Goal: Task Accomplishment & Management: Complete application form

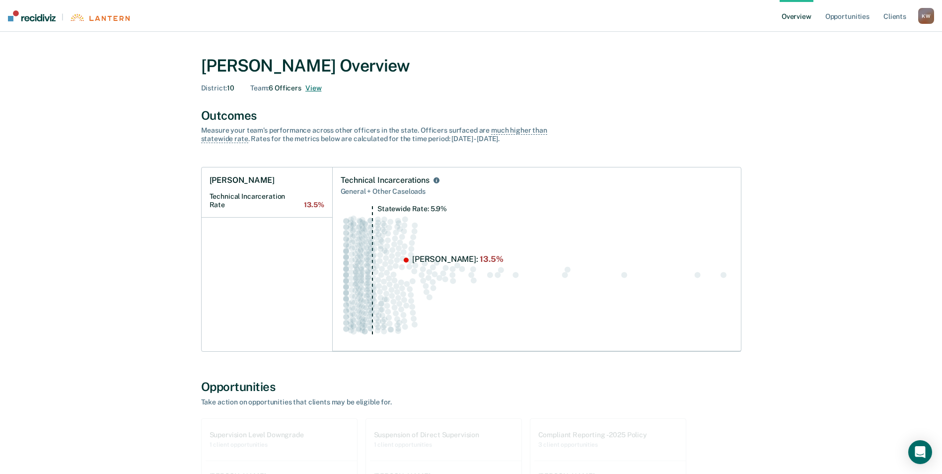
click at [318, 88] on button "View" at bounding box center [314, 88] width 16 height 8
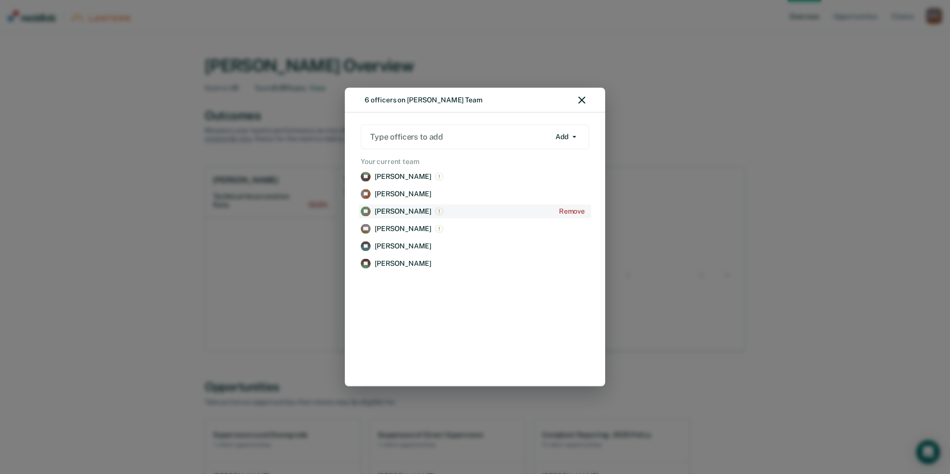
click at [397, 210] on p "[PERSON_NAME]" at bounding box center [403, 211] width 57 height 8
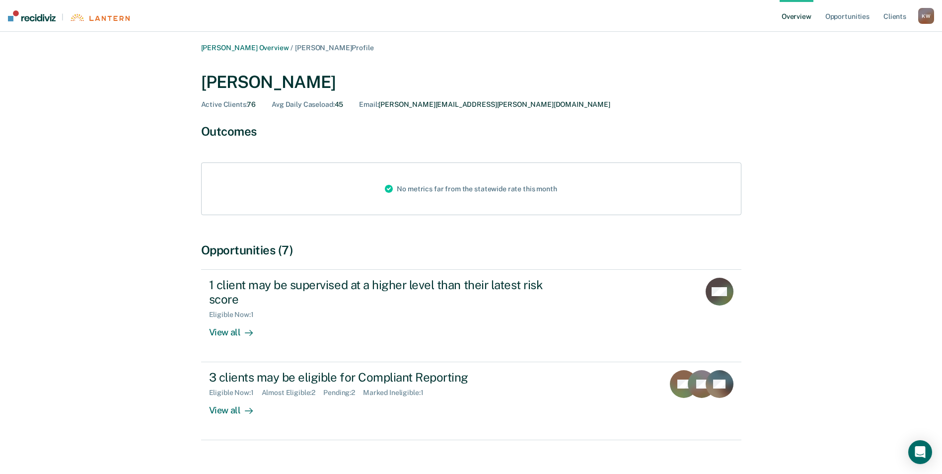
scroll to position [18, 0]
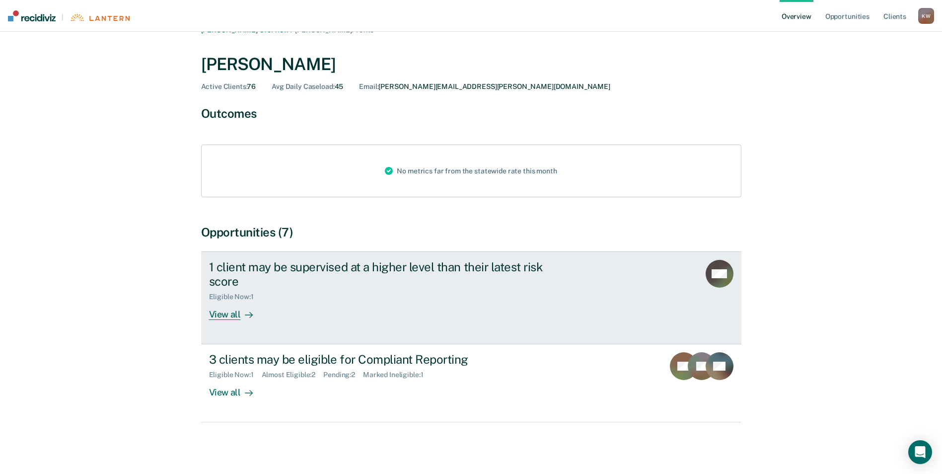
click at [228, 313] on div "View all" at bounding box center [237, 310] width 56 height 19
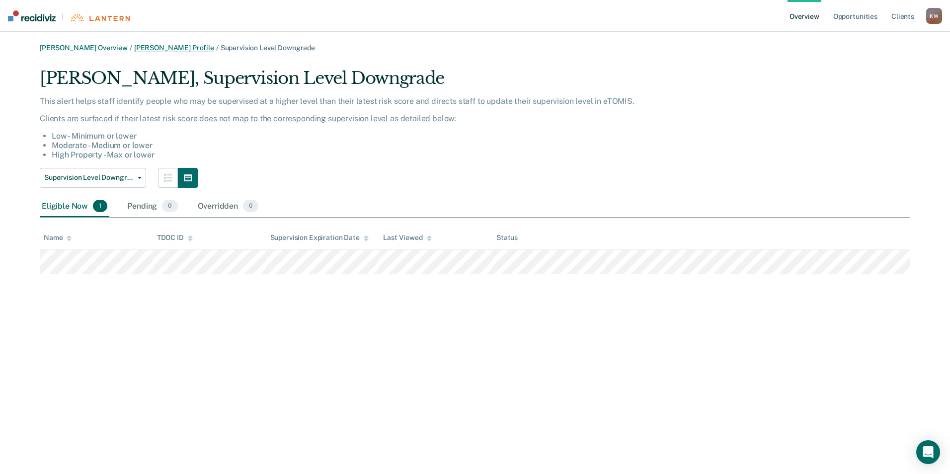
click at [134, 50] on link "[PERSON_NAME] Profile" at bounding box center [174, 48] width 80 height 8
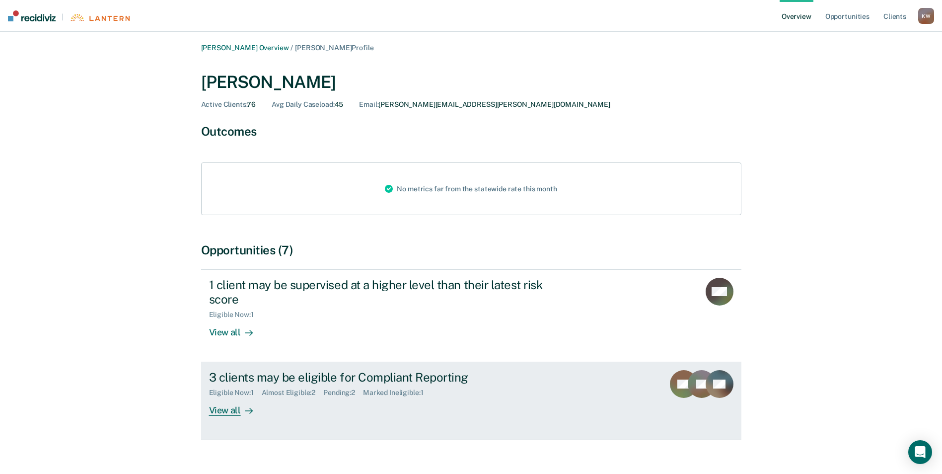
click at [227, 412] on div "View all" at bounding box center [237, 406] width 56 height 19
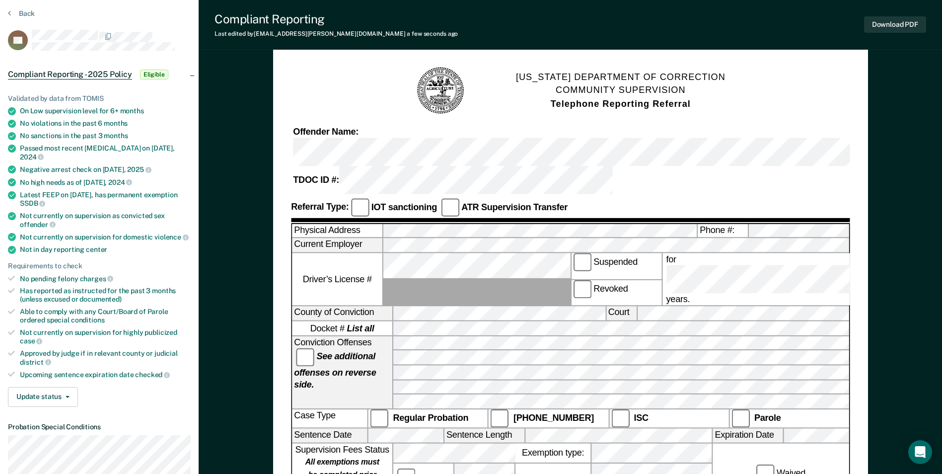
scroll to position [50, 0]
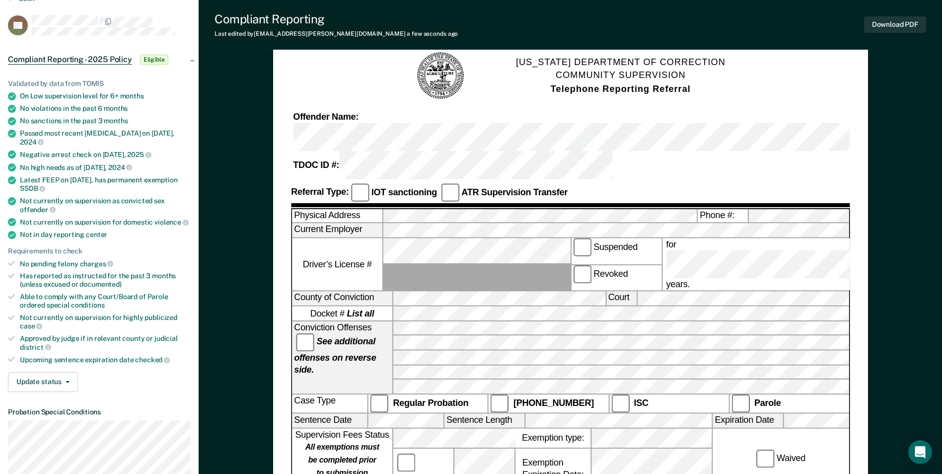
click at [739, 429] on div "Waived" at bounding box center [781, 459] width 136 height 60
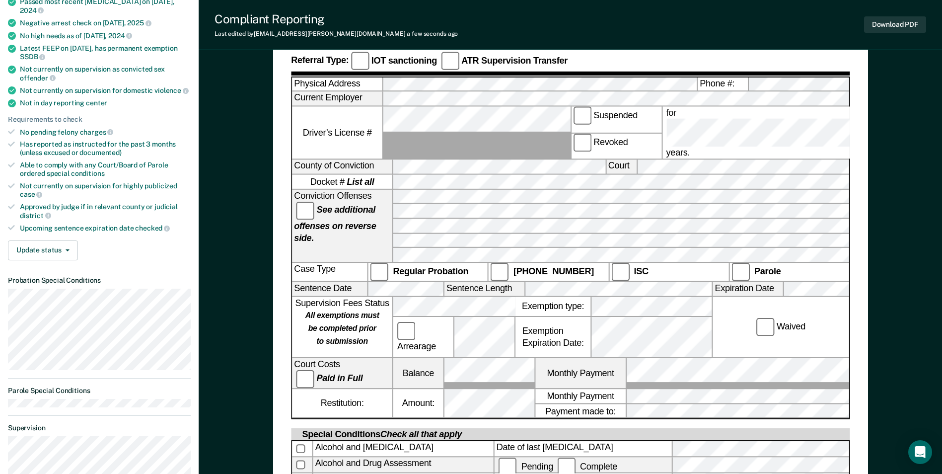
scroll to position [199, 0]
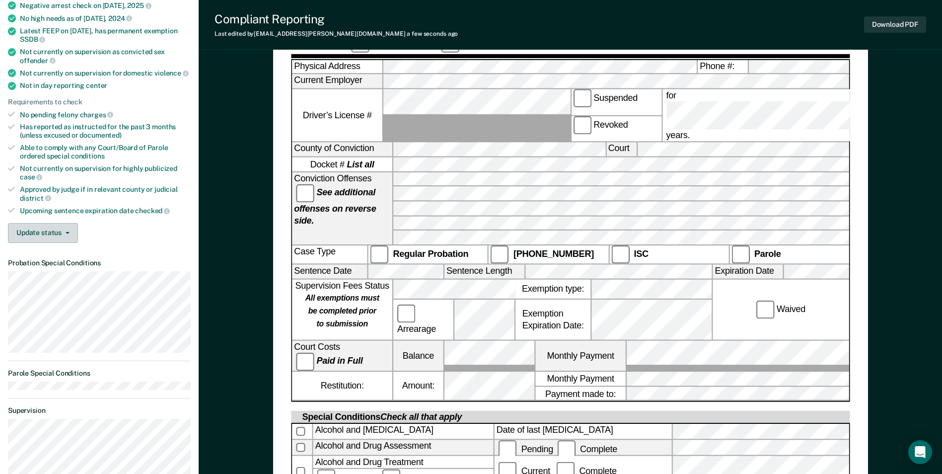
click at [66, 223] on button "Update status" at bounding box center [43, 233] width 70 height 20
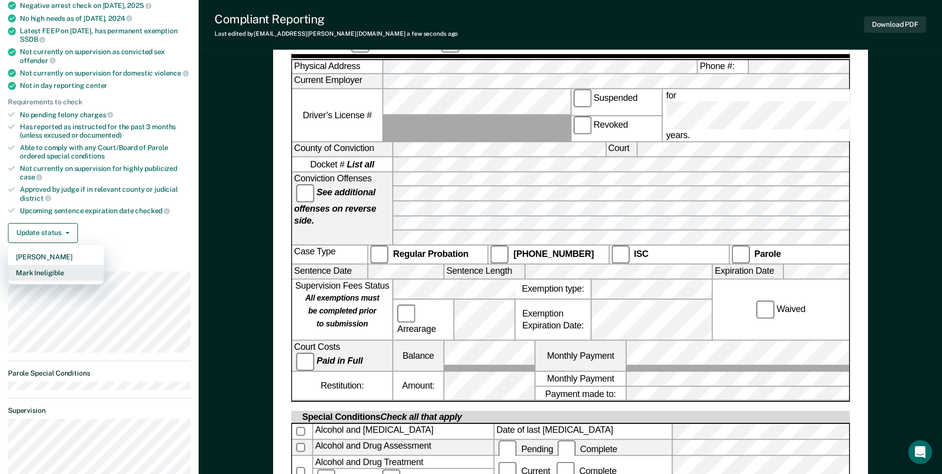
click at [62, 265] on button "Mark Ineligible" at bounding box center [56, 273] width 96 height 16
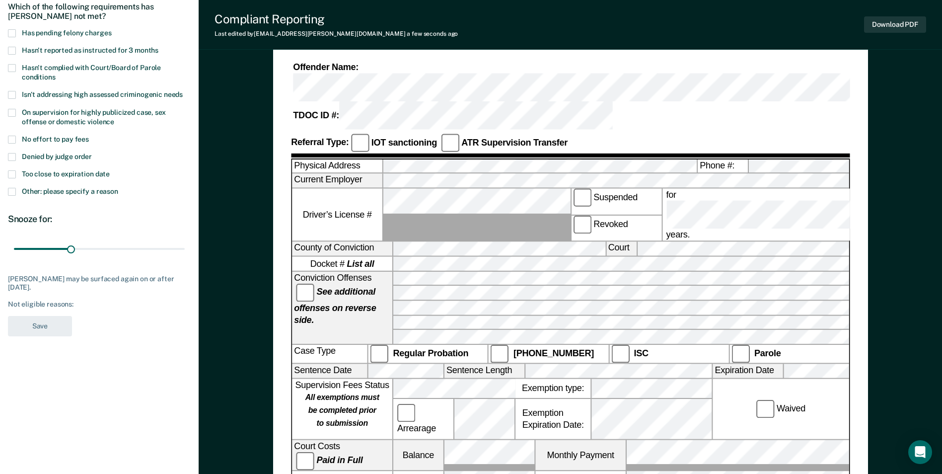
scroll to position [50, 0]
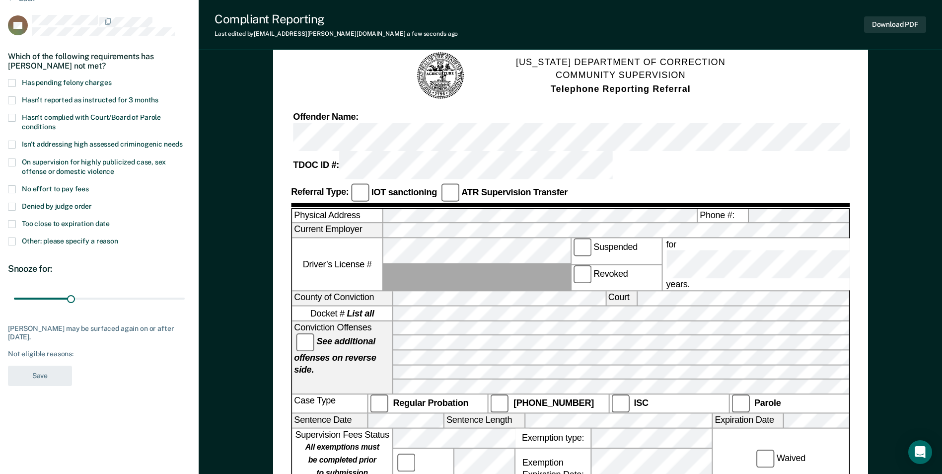
click at [10, 240] on span at bounding box center [12, 241] width 8 height 8
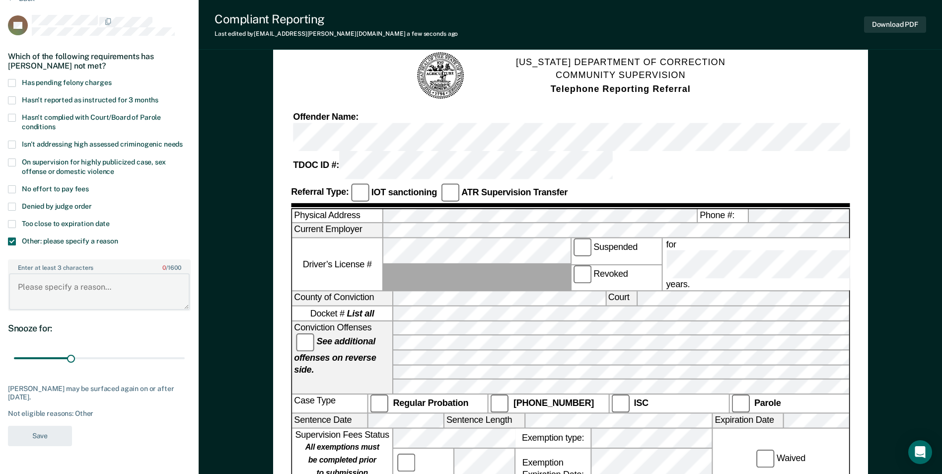
click at [50, 287] on textarea "Enter at least 3 characters 0 / 1600" at bounding box center [99, 291] width 181 height 37
type textarea "Needs CSW appointment"
click at [55, 435] on button "Save" at bounding box center [40, 436] width 64 height 20
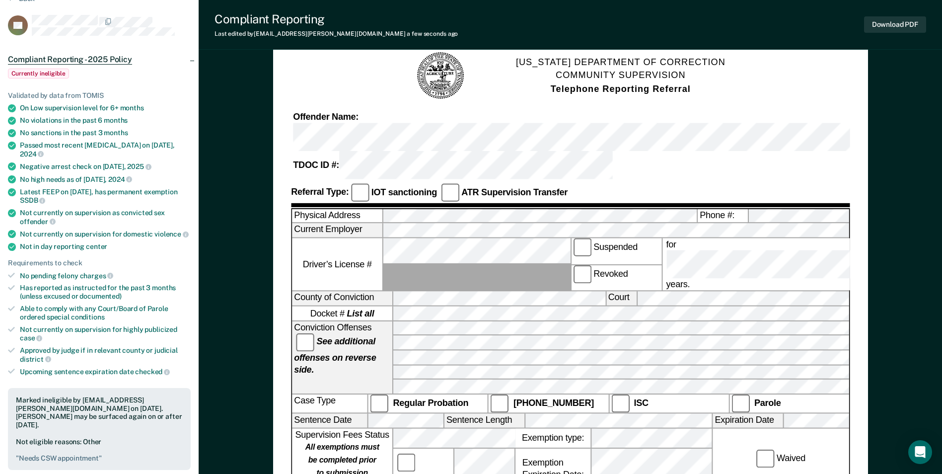
click at [87, 58] on span "Compliant Reporting - 2025 Policy" at bounding box center [70, 60] width 124 height 10
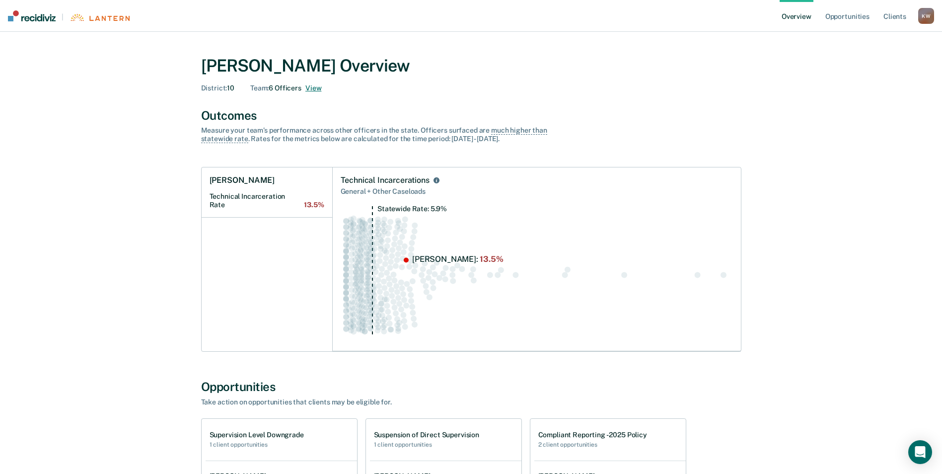
click at [313, 89] on button "View" at bounding box center [314, 88] width 16 height 8
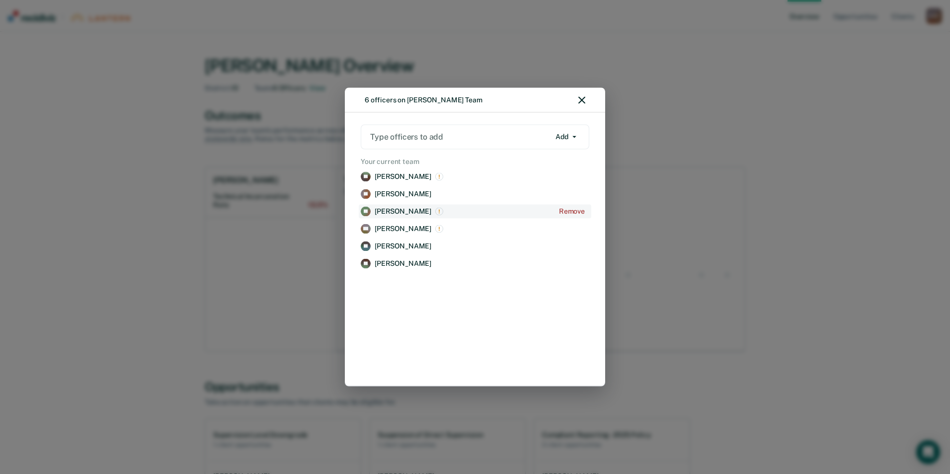
click at [398, 208] on p "[PERSON_NAME]" at bounding box center [403, 211] width 57 height 8
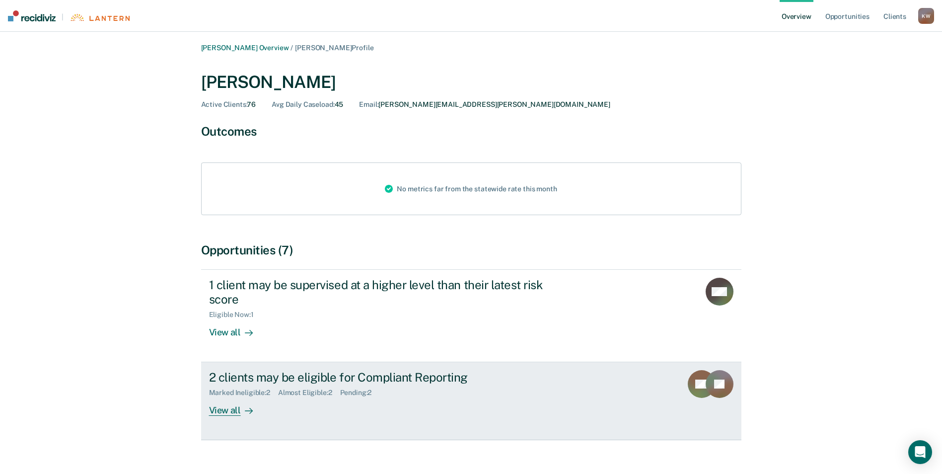
click at [234, 409] on div "View all" at bounding box center [237, 406] width 56 height 19
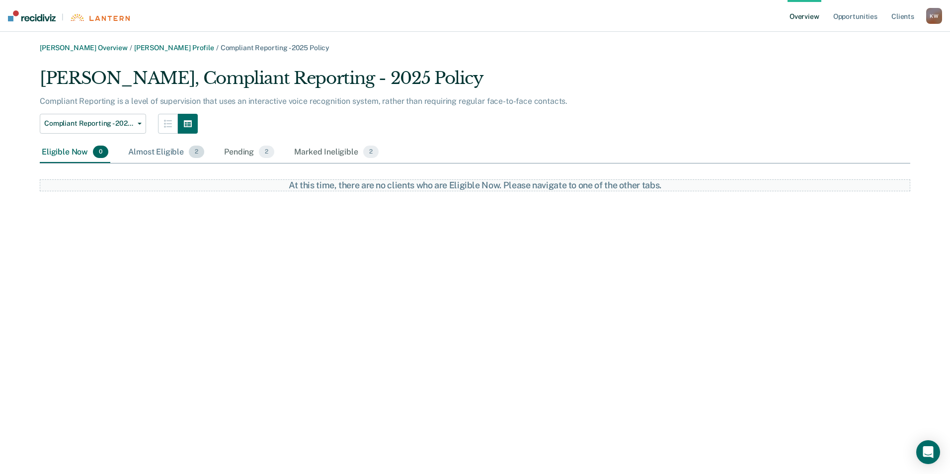
click at [162, 149] on div "Almost Eligible 2" at bounding box center [166, 153] width 80 height 22
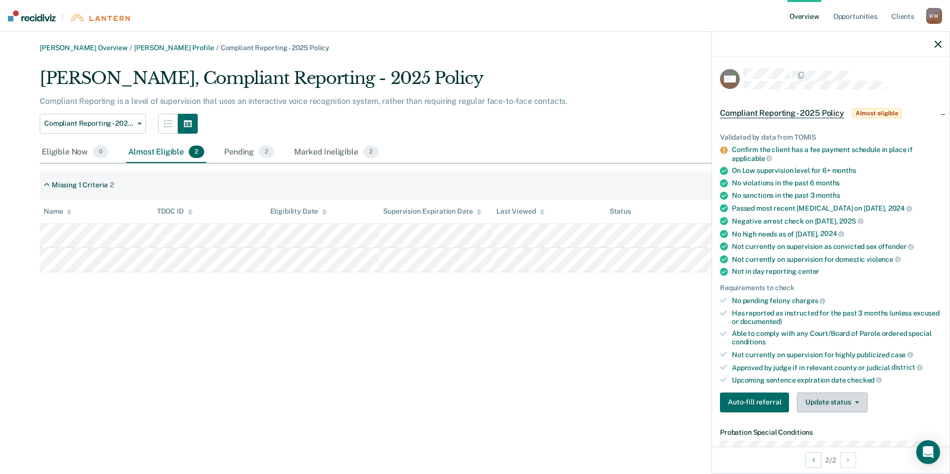
click at [821, 398] on button "Update status" at bounding box center [832, 402] width 70 height 20
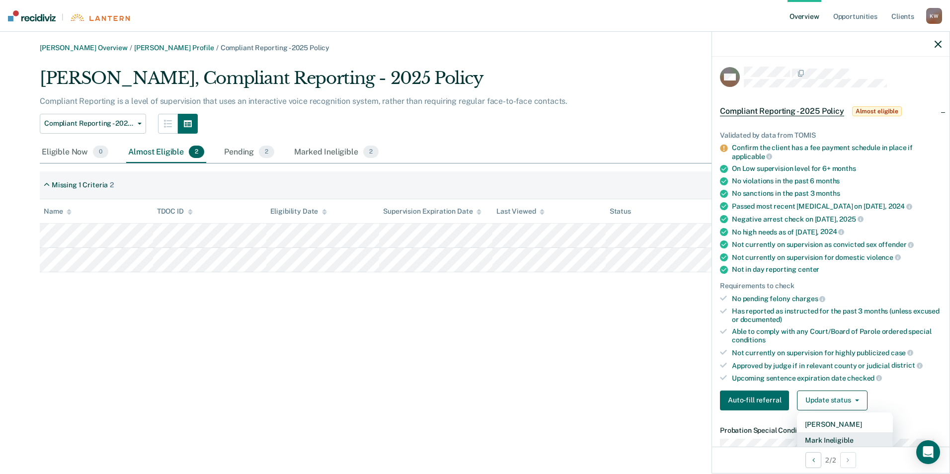
click at [844, 433] on button "Mark Ineligible" at bounding box center [845, 440] width 96 height 16
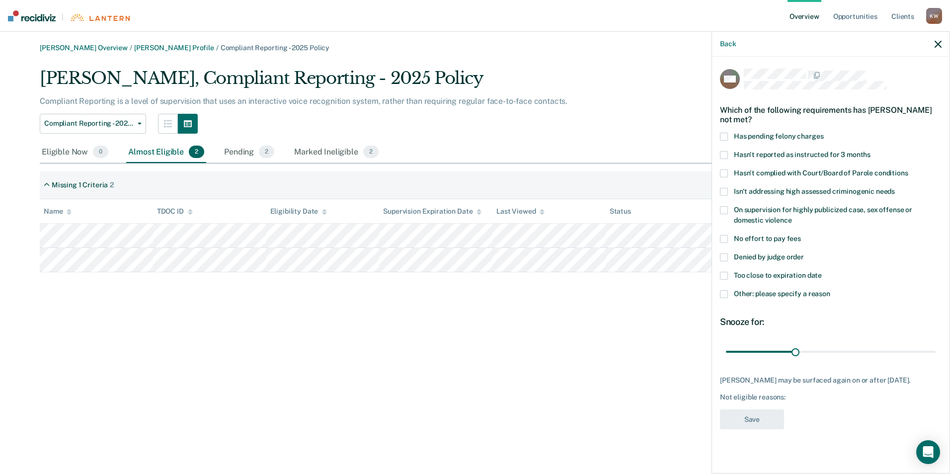
click at [723, 292] on span at bounding box center [724, 294] width 8 height 8
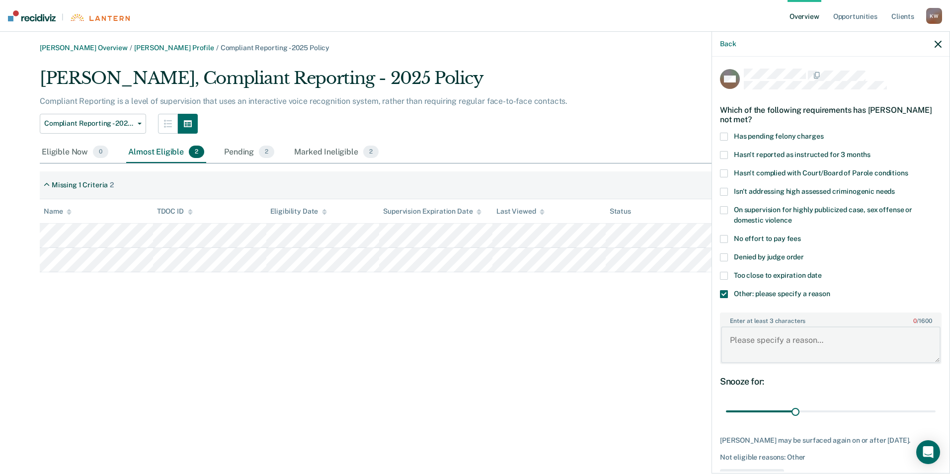
click at [752, 337] on textarea "Enter at least 3 characters 0 / 1600" at bounding box center [831, 344] width 220 height 37
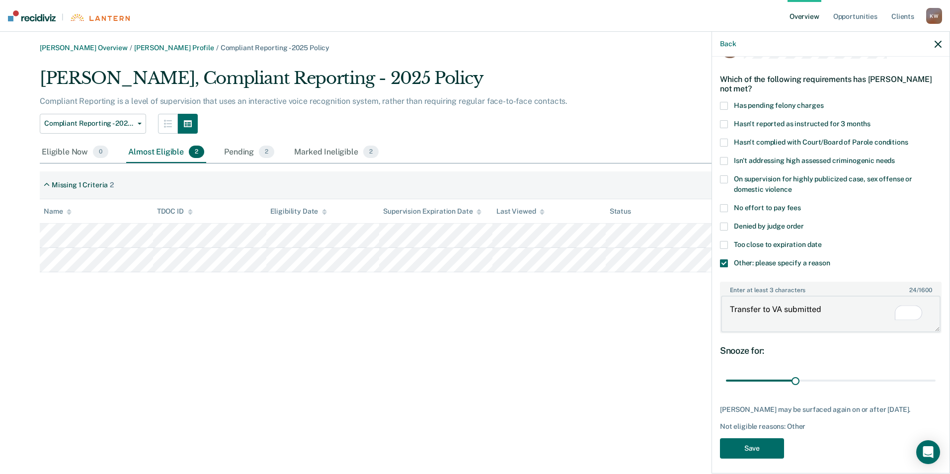
scroll to position [43, 0]
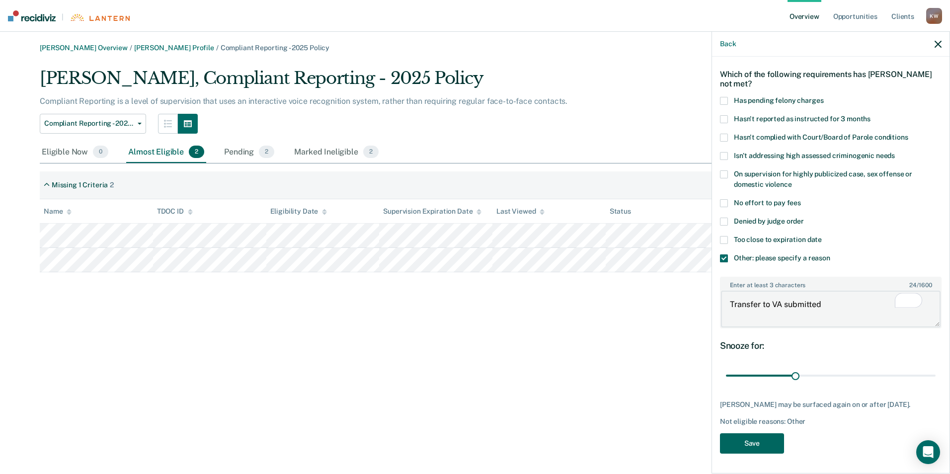
type textarea "Transfer to VA submitted"
click at [750, 448] on button "Save" at bounding box center [752, 443] width 64 height 20
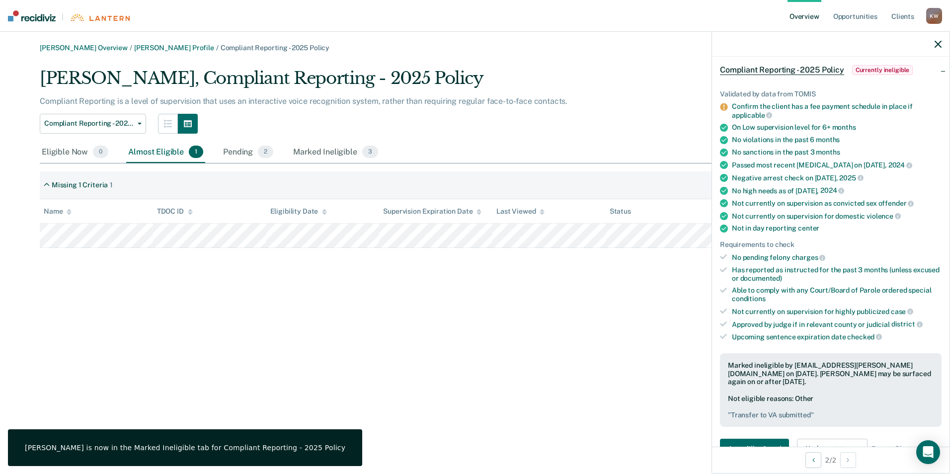
click at [939, 41] on icon "button" at bounding box center [937, 44] width 7 height 7
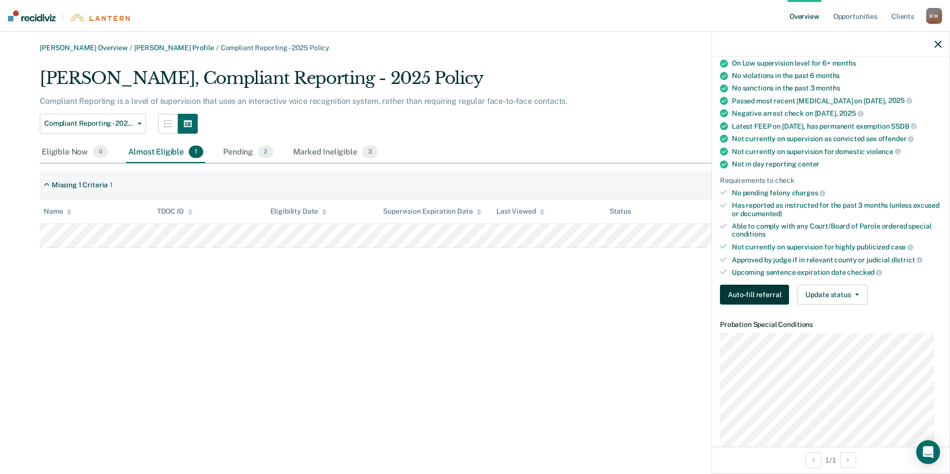
scroll to position [0, 0]
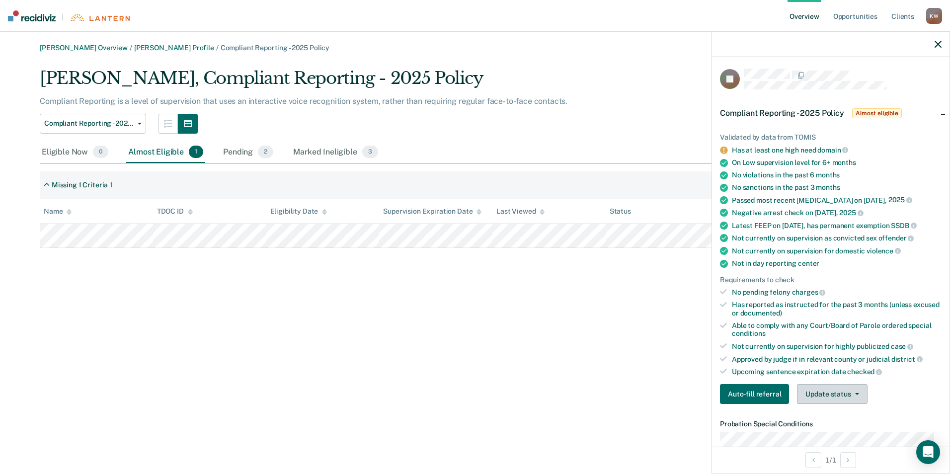
click at [817, 393] on button "Update status" at bounding box center [832, 394] width 70 height 20
click at [829, 432] on button "Mark Ineligible" at bounding box center [845, 434] width 96 height 16
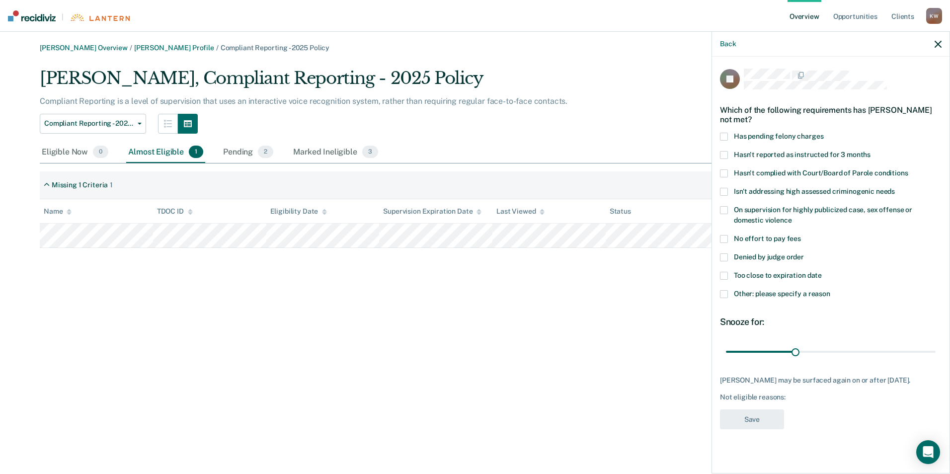
click at [722, 295] on span at bounding box center [724, 294] width 8 height 8
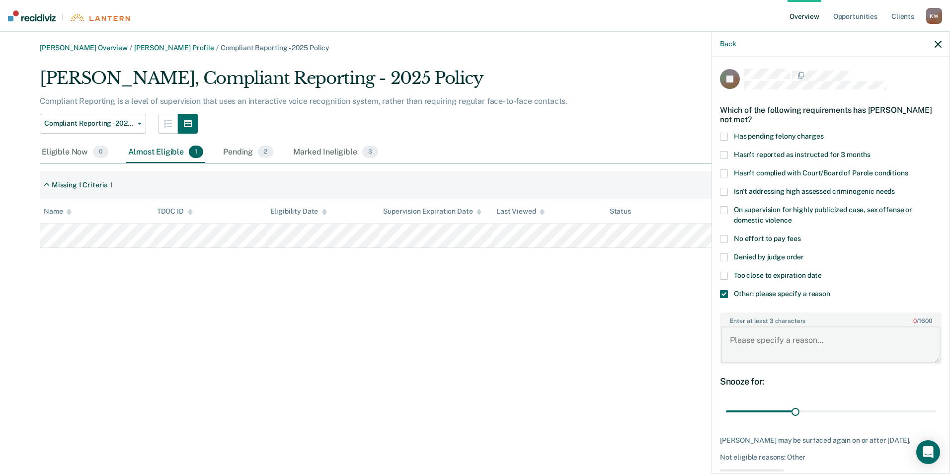
click at [742, 341] on textarea "Enter at least 3 characters 0 / 1600" at bounding box center [831, 344] width 220 height 37
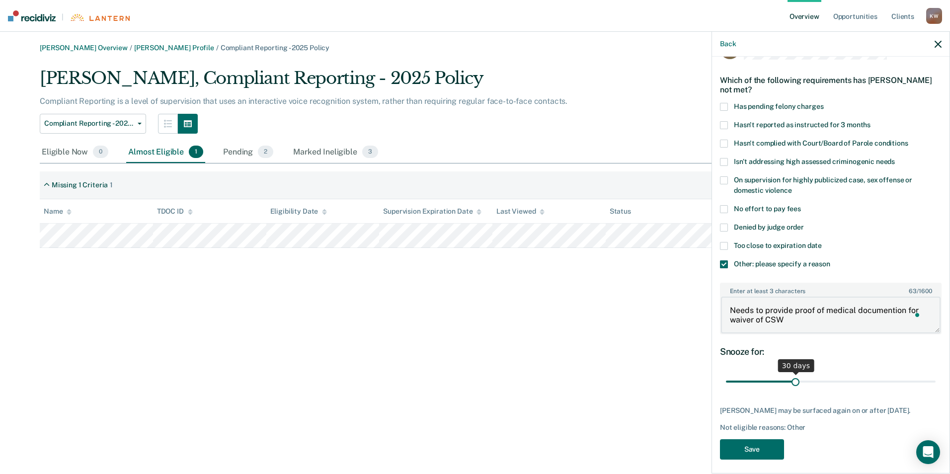
scroll to position [43, 0]
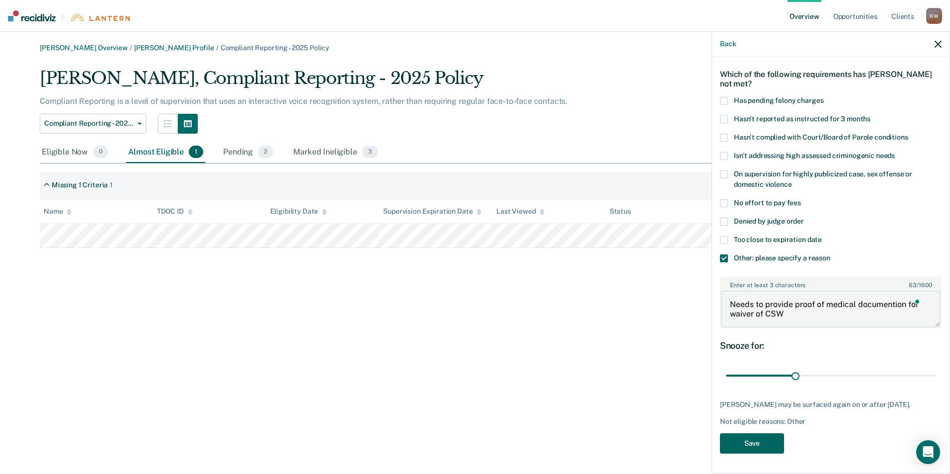
type textarea "Needs to provide proof of medical documention for waiver of CSW"
click at [769, 445] on button "Save" at bounding box center [752, 443] width 64 height 20
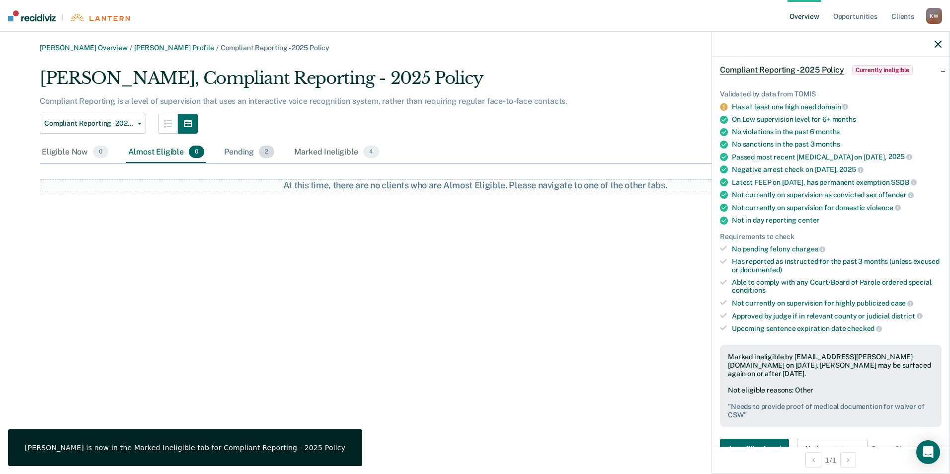
click at [233, 151] on div "Pending 2" at bounding box center [249, 153] width 54 height 22
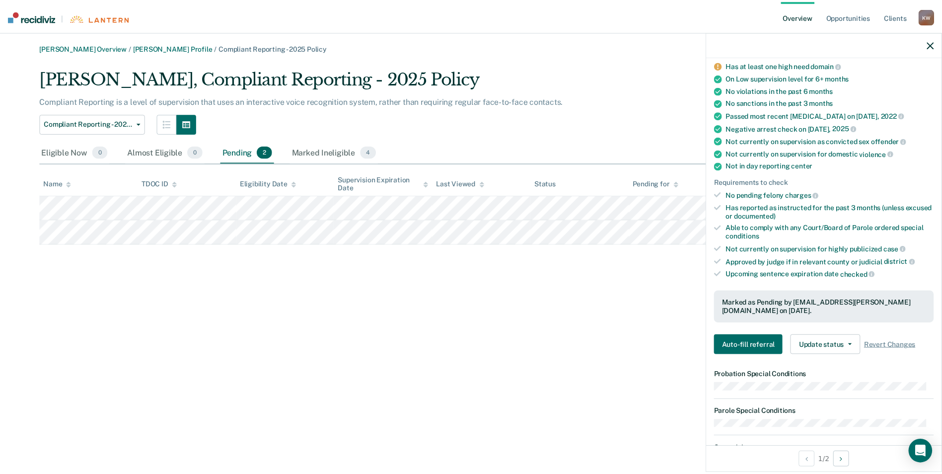
scroll to position [0, 0]
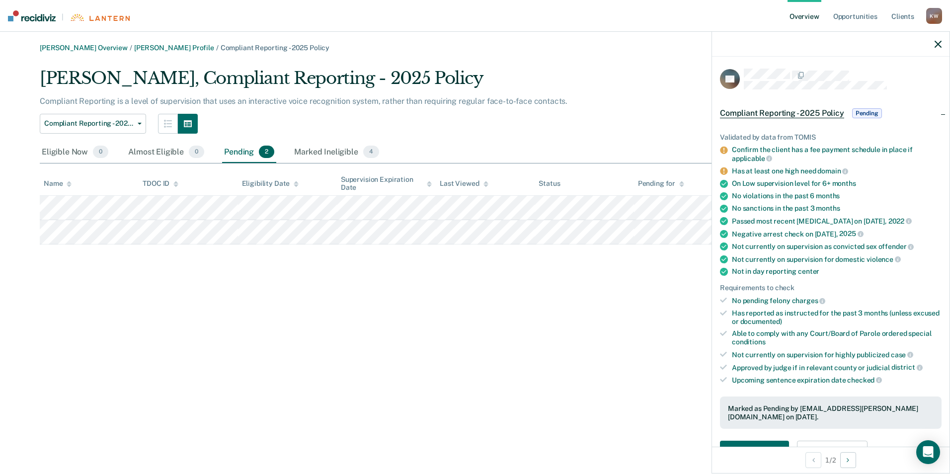
click at [633, 289] on div "[PERSON_NAME] Overview / [PERSON_NAME] Profile / Compliant Reporting - 2025 Pol…" at bounding box center [475, 243] width 926 height 398
click at [936, 44] on icon "button" at bounding box center [937, 44] width 7 height 7
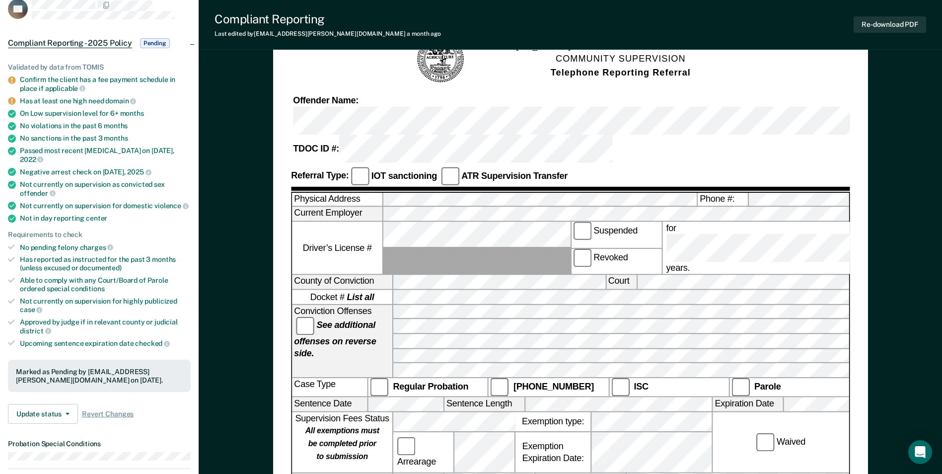
scroll to position [50, 0]
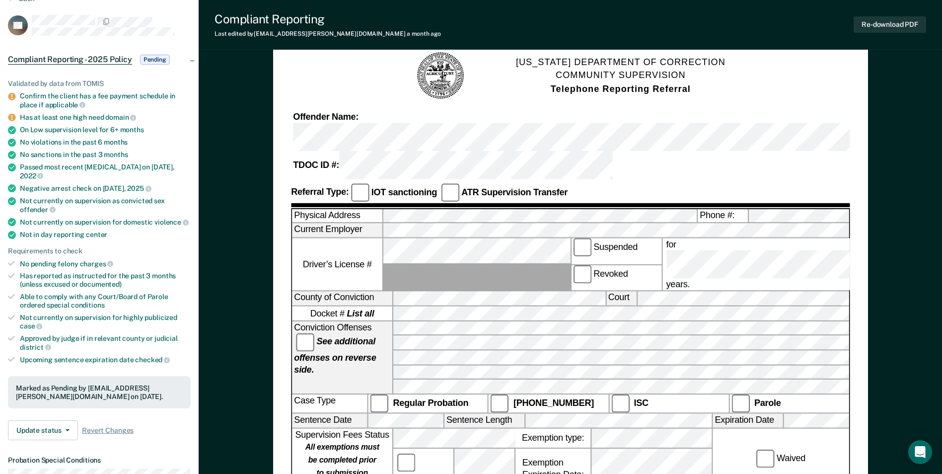
click at [771, 414] on div "Sentence Date Sentence Length Expiration Date" at bounding box center [570, 421] width 557 height 15
click at [800, 429] on div "Waived" at bounding box center [781, 459] width 136 height 60
click at [870, 22] on button "Re-download PDF" at bounding box center [890, 24] width 73 height 16
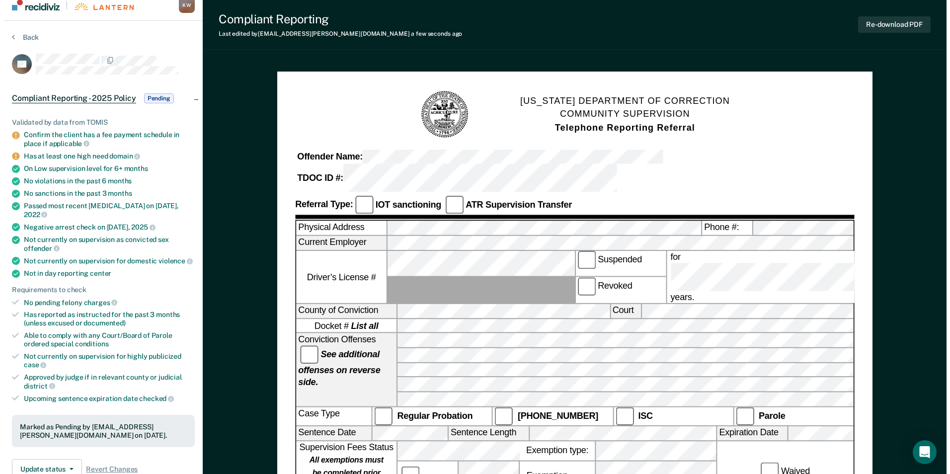
scroll to position [0, 0]
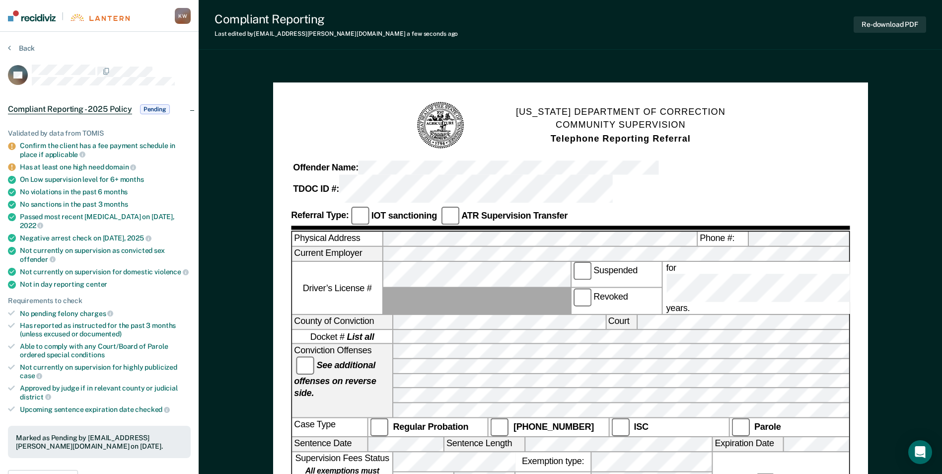
click at [34, 18] on img at bounding box center [32, 15] width 48 height 11
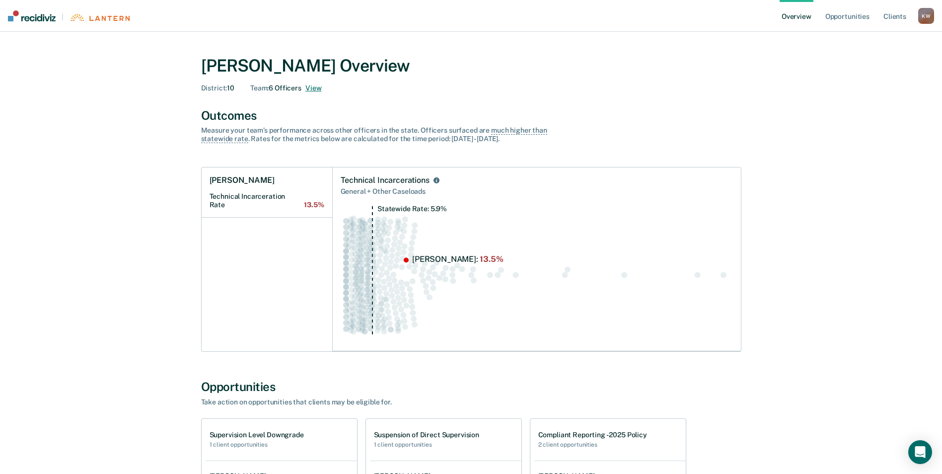
click at [313, 86] on button "View" at bounding box center [314, 88] width 16 height 8
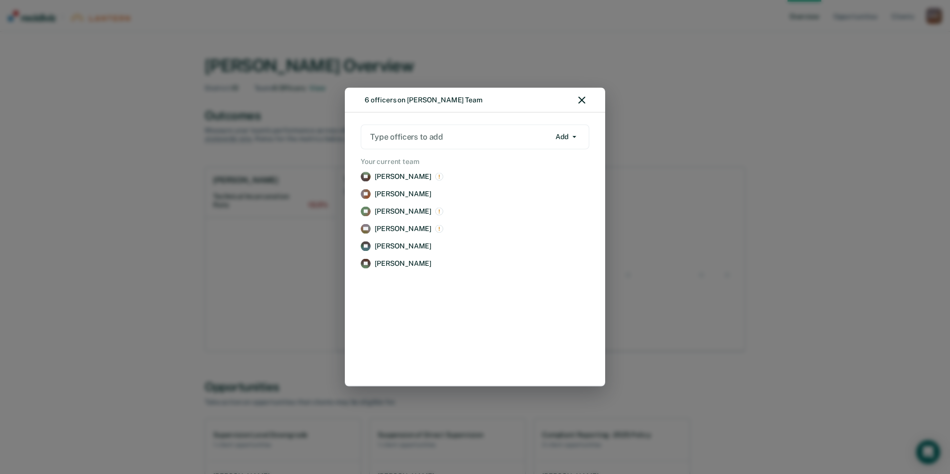
click at [392, 204] on div "TA [PERSON_NAME] Remove LC [PERSON_NAME] Remove [PERSON_NAME] Remove KS [PERSON…" at bounding box center [475, 221] width 232 height 105
click at [392, 211] on p "[PERSON_NAME]" at bounding box center [403, 211] width 57 height 8
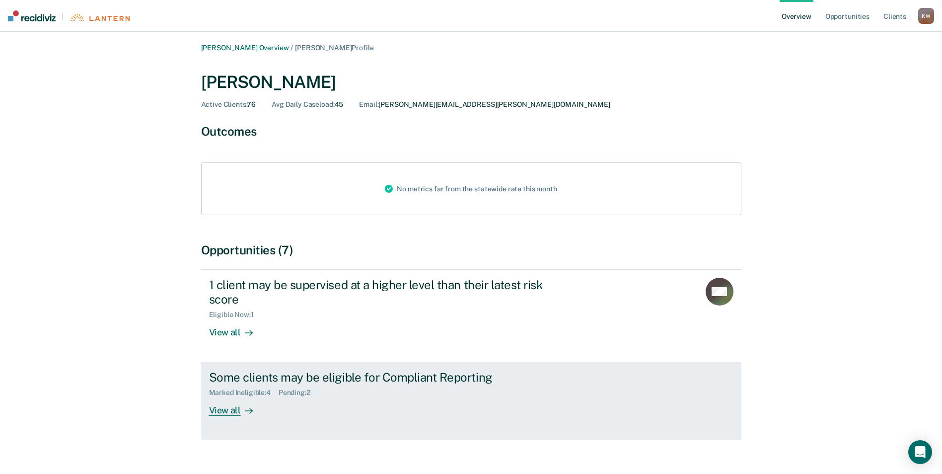
click at [237, 406] on div "View all" at bounding box center [237, 406] width 56 height 19
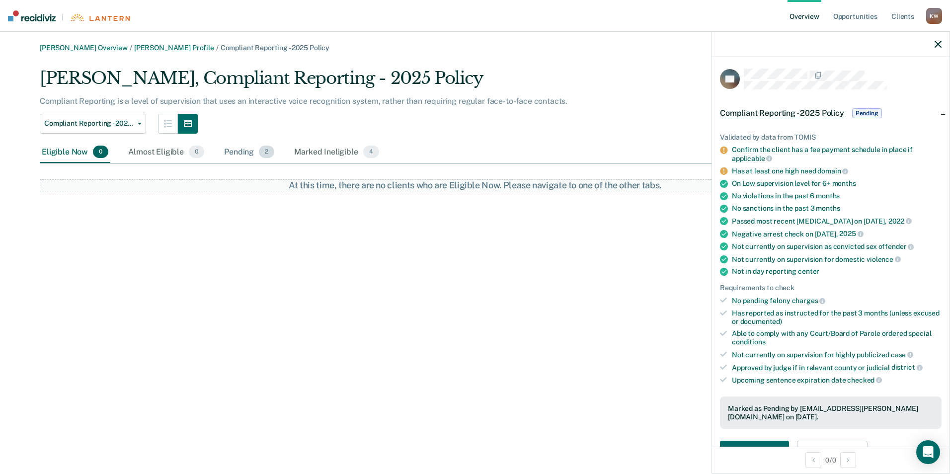
click at [236, 150] on div "Pending 2" at bounding box center [249, 153] width 54 height 22
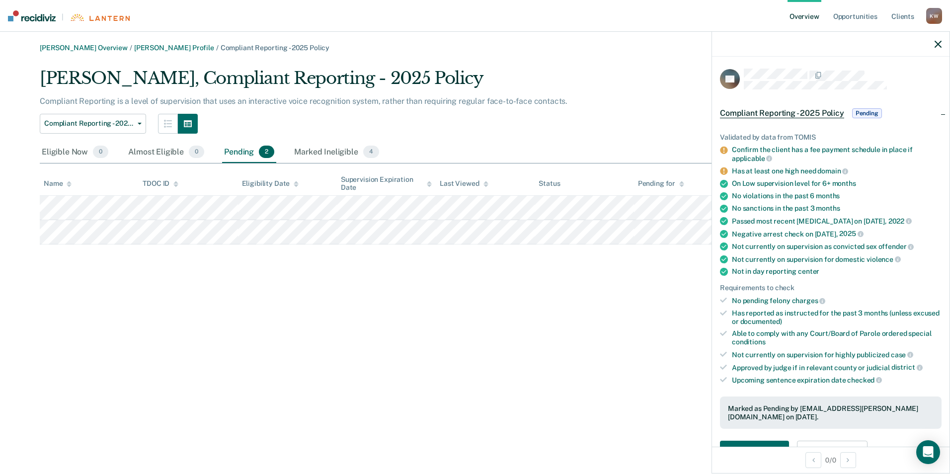
click at [608, 260] on div "[PERSON_NAME] Overview / [PERSON_NAME] Profile / Compliant Reporting - 2025 Pol…" at bounding box center [475, 243] width 926 height 398
